Goal: Task Accomplishment & Management: Manage account settings

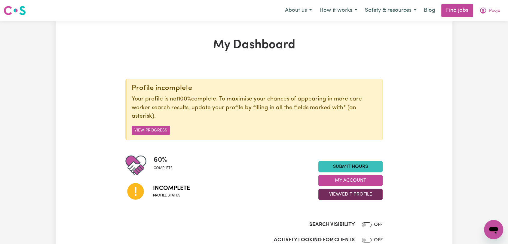
click at [349, 196] on button "View/Edit Profile" at bounding box center [350, 193] width 64 height 11
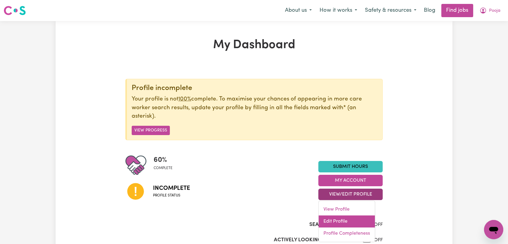
click at [335, 219] on link "Edit Profile" at bounding box center [347, 221] width 56 height 12
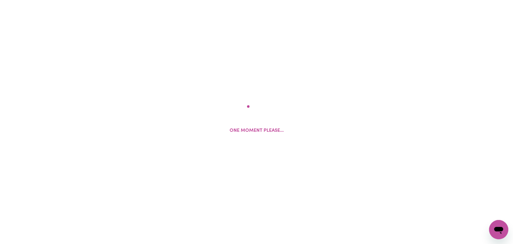
select select "[DEMOGRAPHIC_DATA]"
select select "Student Visa"
select select "Studying a healthcare related degree or qualification"
select select "38"
select select "48"
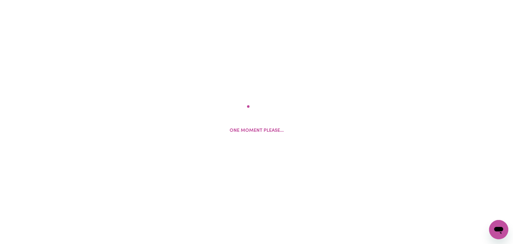
select select "60"
select select "66"
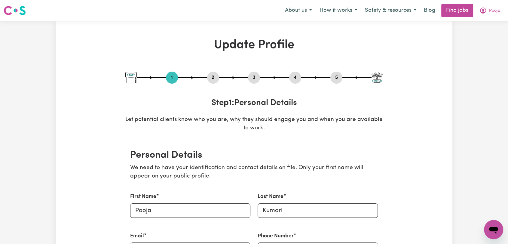
click at [338, 77] on button "5" at bounding box center [336, 78] width 12 height 8
select select "I am working in another industry"
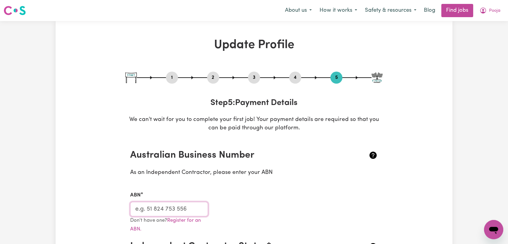
click at [172, 206] on input "ABN" at bounding box center [169, 209] width 78 height 14
paste input "72139474923"
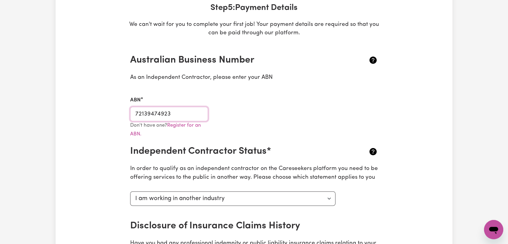
scroll to position [167, 0]
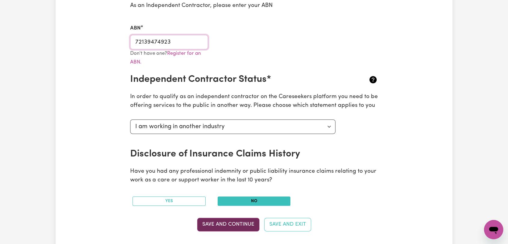
type input "72139474923"
drag, startPoint x: 222, startPoint y: 223, endPoint x: 231, endPoint y: 222, distance: 9.4
click at [223, 223] on button "Save and Continue" at bounding box center [228, 224] width 62 height 13
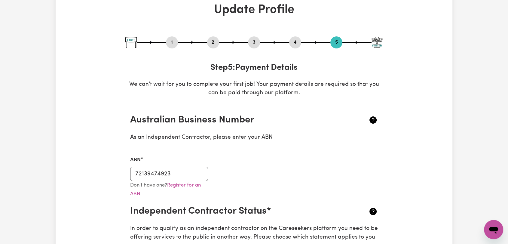
scroll to position [0, 0]
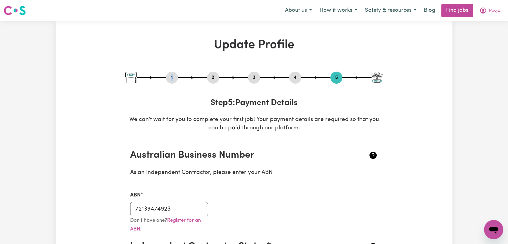
click at [172, 73] on div "1" at bounding box center [172, 78] width 12 height 12
click at [172, 74] on button "1" at bounding box center [172, 78] width 12 height 8
select select "[DEMOGRAPHIC_DATA]"
select select "Student Visa"
select select "Studying a healthcare related degree or qualification"
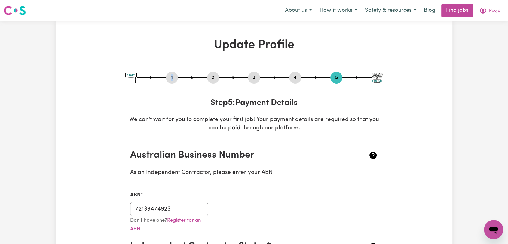
select select "38"
select select "48"
select select "60"
select select "66"
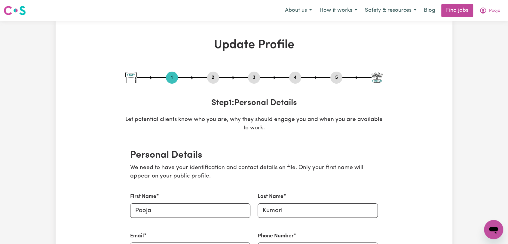
click at [212, 82] on div "2" at bounding box center [213, 78] width 12 height 12
click at [213, 81] on button "2" at bounding box center [213, 78] width 12 height 8
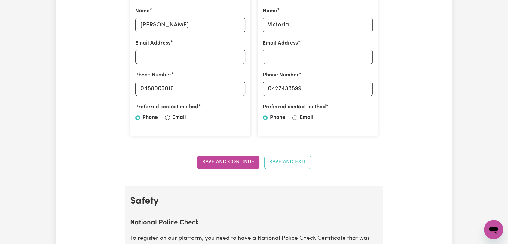
scroll to position [367, 0]
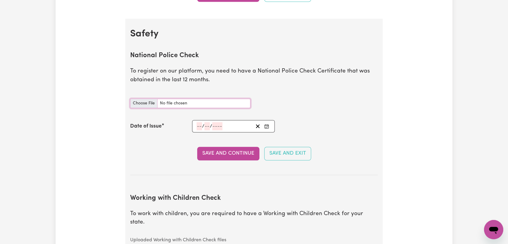
click at [145, 100] on input "National Police Check document" at bounding box center [190, 103] width 120 height 9
type input "C:\fakepath\[PERSON_NAME] - PC - [DATE].pdf"
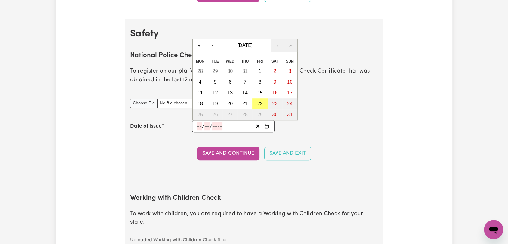
click at [200, 126] on input "number" at bounding box center [199, 126] width 5 height 8
type input "21"
type input "08"
type input "0002-08-21"
type input "8"
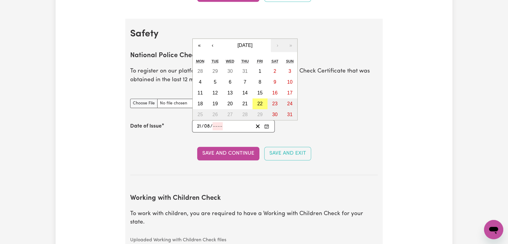
type input "2"
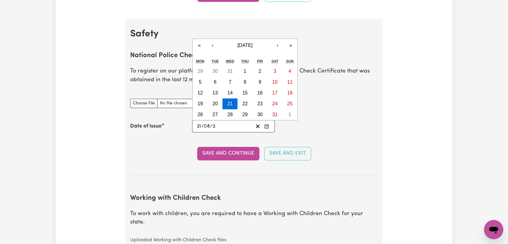
type input "0020-08-21"
type input "20"
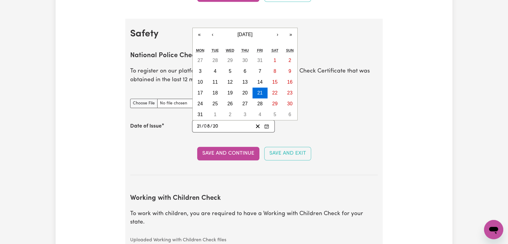
type input "0202-08-21"
type input "202"
type input "[DATE]"
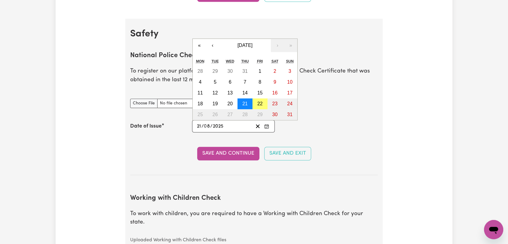
type input "2025"
click at [246, 102] on abbr "21" at bounding box center [244, 103] width 5 height 5
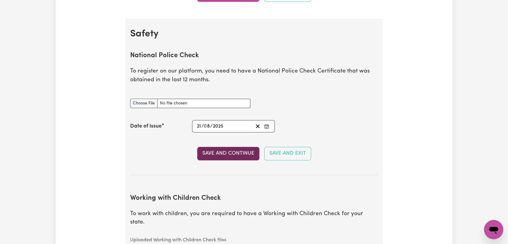
click at [235, 156] on button "Save and Continue" at bounding box center [228, 153] width 62 height 13
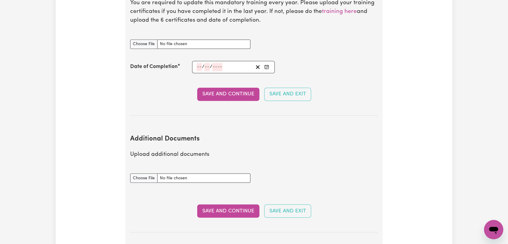
scroll to position [919, 0]
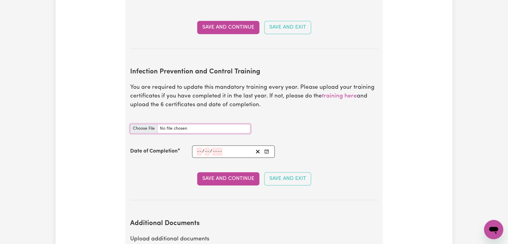
click at [134, 124] on input "Infection Prevention and Control Training document" at bounding box center [190, 128] width 120 height 9
type input "C:\fakepath\[PERSON_NAME] - IPC - CHAIN OF INFECTION - [DATE]--.pdf"
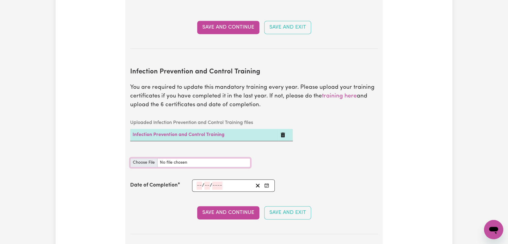
click at [142, 158] on input "Infection Prevention and Control Training document" at bounding box center [190, 162] width 120 height 9
type input "C:\fakepath\[PERSON_NAME] - IPC - CLEANING - [DATE]--.pdf"
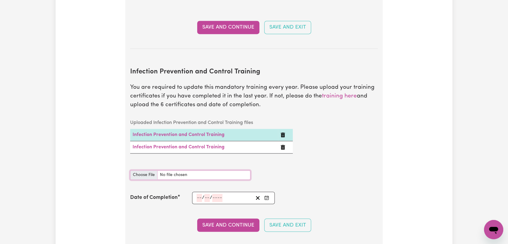
click at [146, 170] on input "Infection Prevention and Control Training document" at bounding box center [190, 174] width 120 height 9
type input "C:\fakepath\[PERSON_NAME] - IPC - HAND HYGIENE - [DATE]--.pdf"
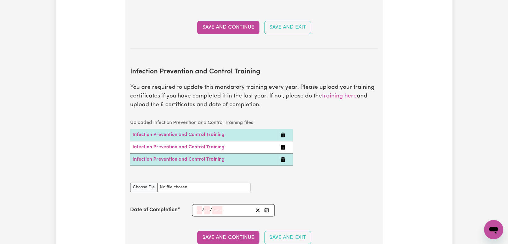
click at [144, 175] on div "Infection Prevention and Control Training document" at bounding box center [190, 183] width 120 height 17
click at [144, 182] on input "Infection Prevention and Control Training document" at bounding box center [190, 186] width 120 height 9
type input "C:\fakepath\[PERSON_NAME] - IPC - OUTBREAKS - [DATE]--.pdf"
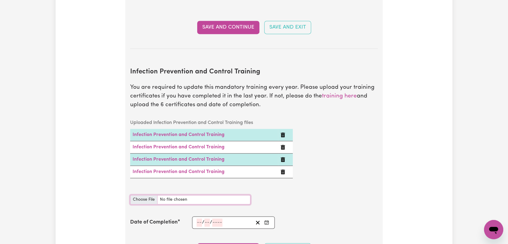
click at [145, 195] on input "Infection Prevention and Control Training document" at bounding box center [190, 199] width 120 height 9
type input "C:\fakepath\[PERSON_NAME] - IPC - PPE- [DATE]--.pdf"
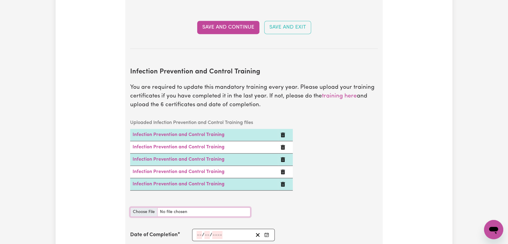
click at [146, 207] on input "Infection Prevention and Control Training document" at bounding box center [190, 211] width 120 height 9
type input "C:\fakepath\[PERSON_NAME] - IPC - WASTE MANAGEMENT - [DATE]--.pdf"
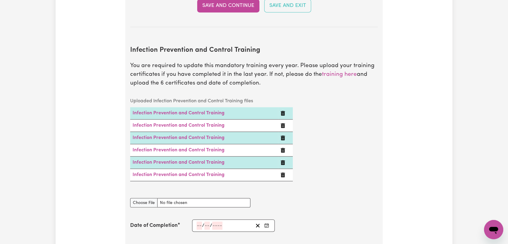
scroll to position [952, 0]
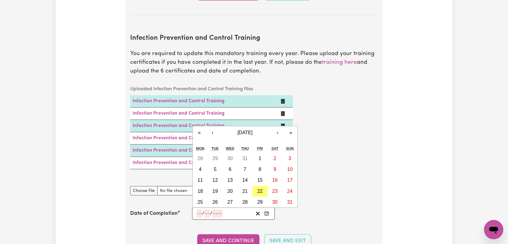
click at [197, 209] on input "number" at bounding box center [199, 213] width 5 height 8
type input "20"
type input "08"
type input "0002-08-20"
type input "8"
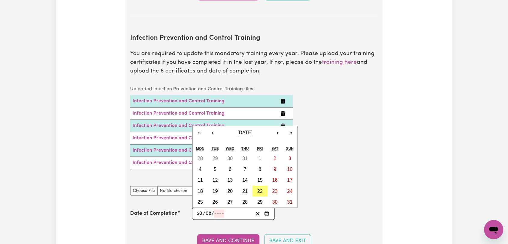
type input "2"
type input "0020-08-20"
type input "20"
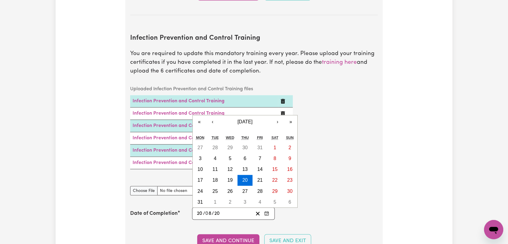
type input "0202-08-20"
type input "202"
type input "[DATE]"
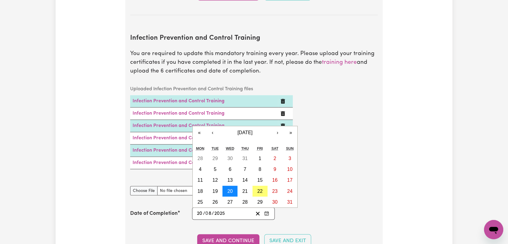
type input "2025"
click at [229, 188] on abbr "20" at bounding box center [229, 190] width 5 height 5
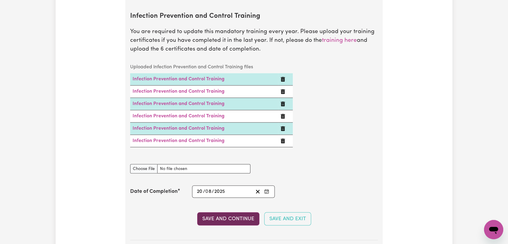
scroll to position [986, 0]
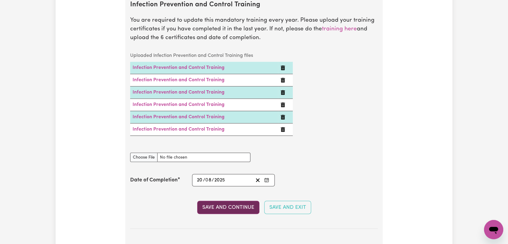
click at [235, 200] on button "Save and Continue" at bounding box center [228, 206] width 62 height 13
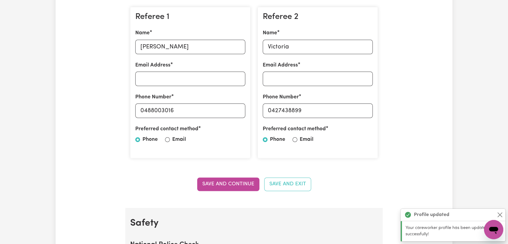
scroll to position [0, 0]
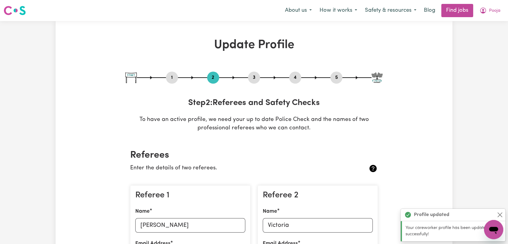
click at [258, 77] on button "3" at bounding box center [254, 78] width 12 height 8
select select "Certificate III (Individual Support)"
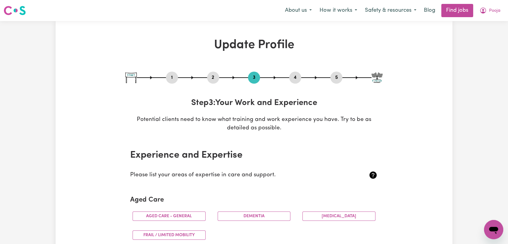
click at [298, 78] on button "4" at bounding box center [295, 78] width 12 height 8
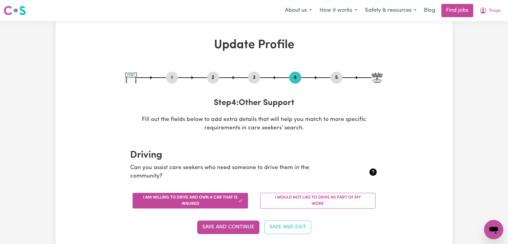
click at [336, 81] on div "5" at bounding box center [336, 78] width 12 height 12
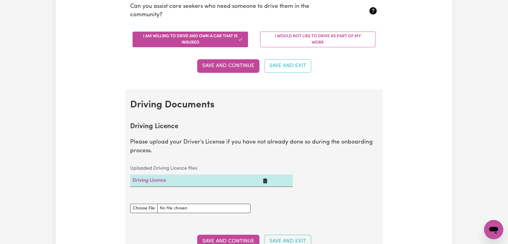
scroll to position [167, 0]
